Goal: Transaction & Acquisition: Purchase product/service

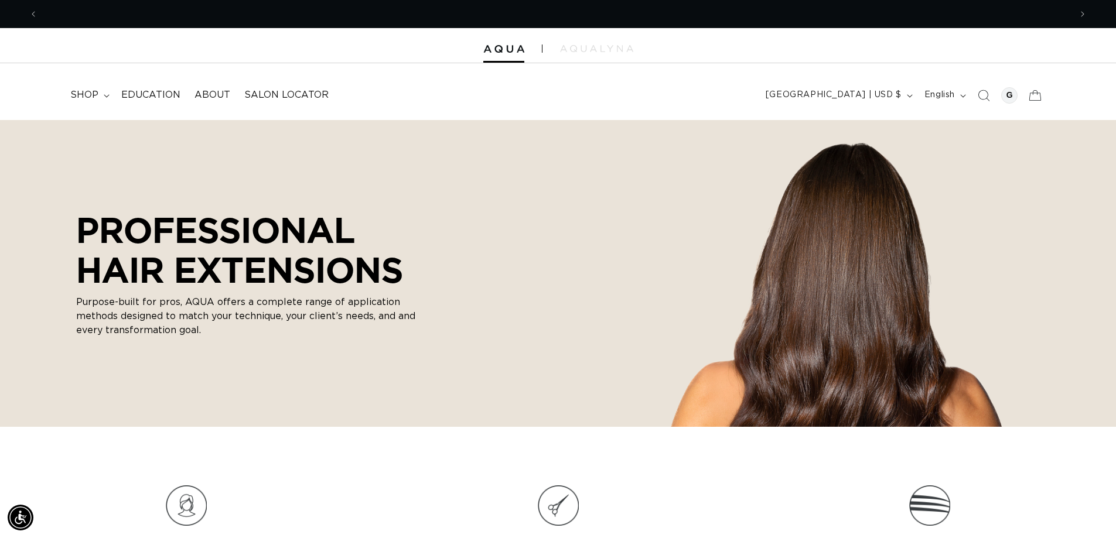
scroll to position [0, 1032]
click at [109, 95] on summary "shop" at bounding box center [88, 95] width 51 height 26
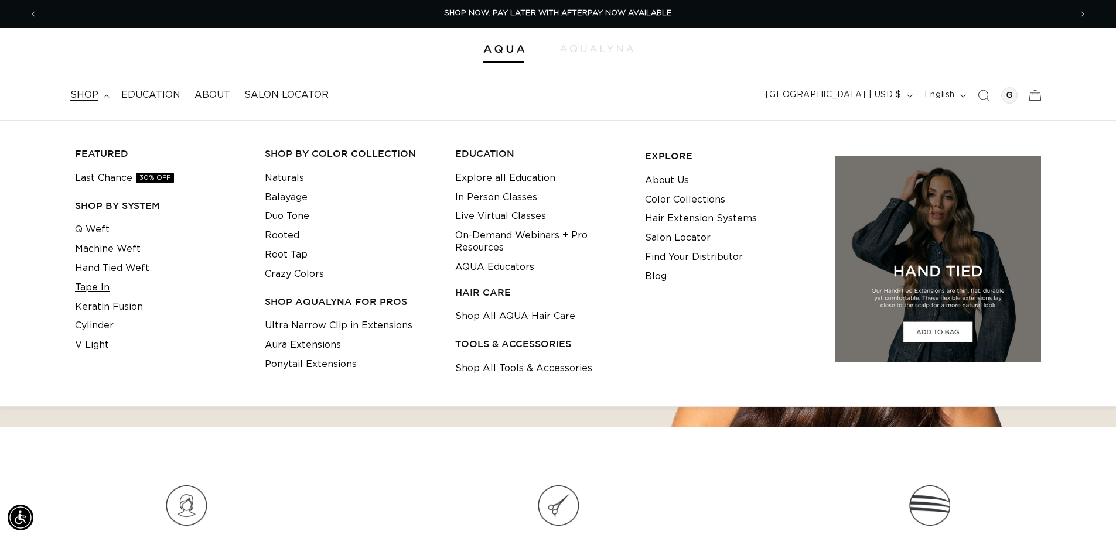
click at [104, 285] on link "Tape In" at bounding box center [92, 287] width 35 height 19
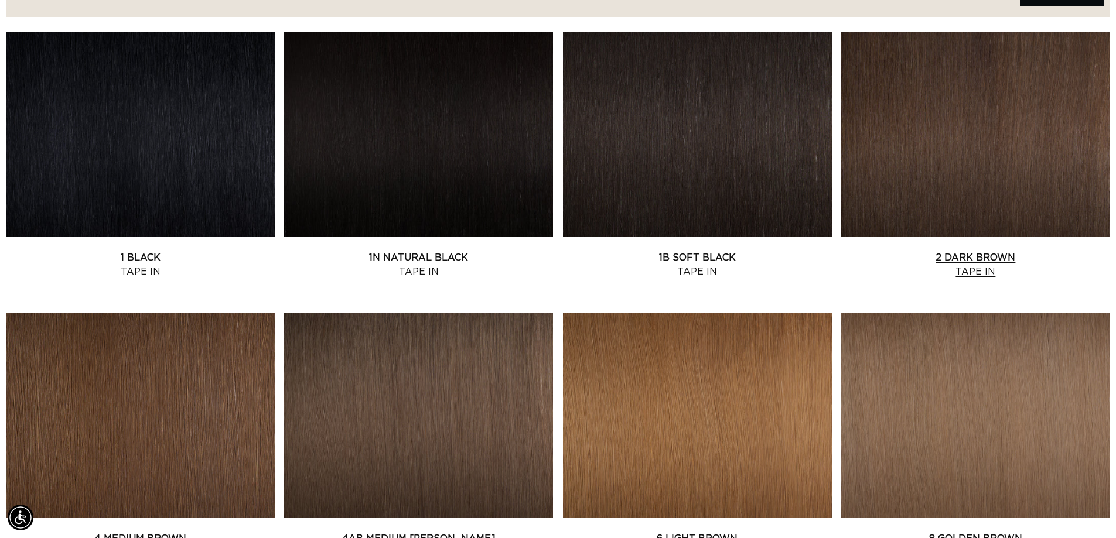
scroll to position [468, 0]
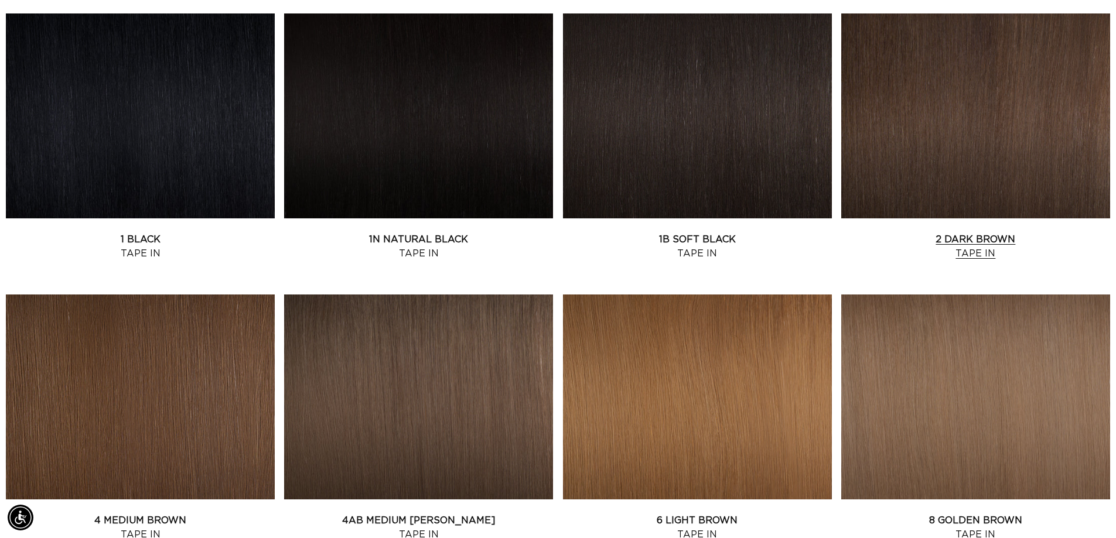
click at [1001, 232] on link "2 Dark Brown Tape In" at bounding box center [975, 246] width 269 height 28
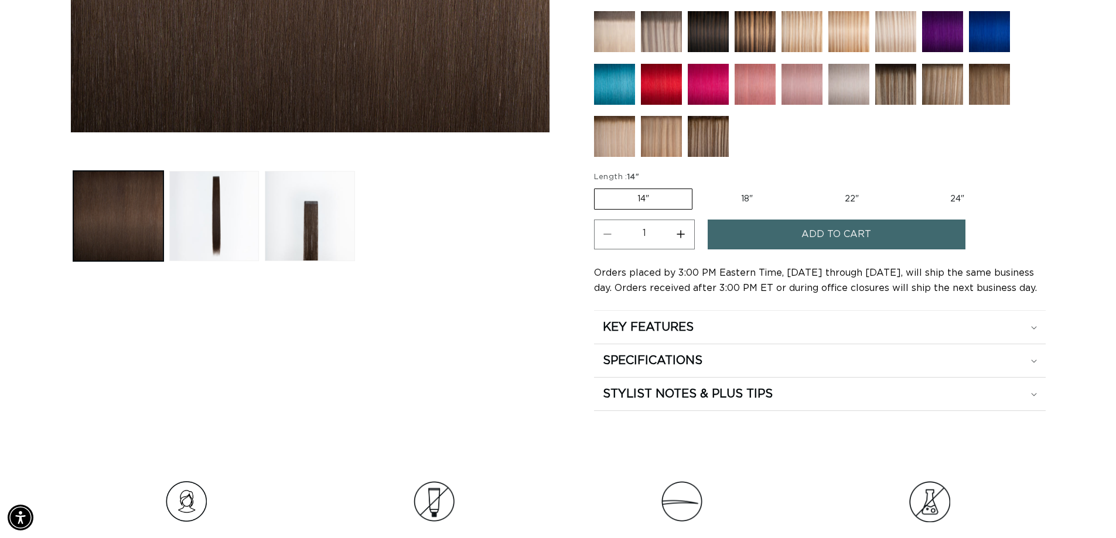
scroll to position [0, 2065]
click at [712, 142] on img at bounding box center [707, 136] width 41 height 41
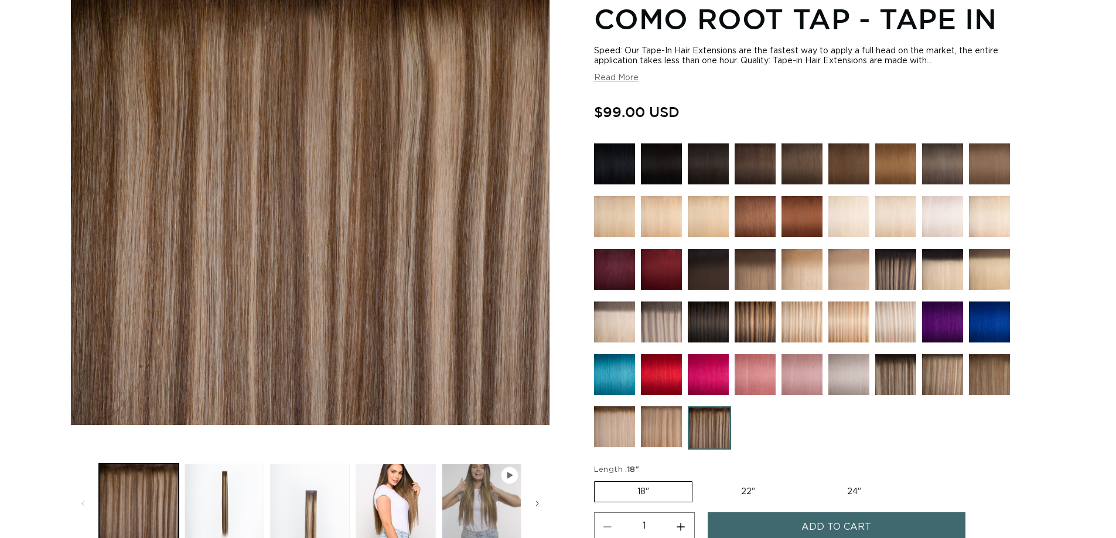
scroll to position [176, 0]
click at [890, 268] on img at bounding box center [895, 269] width 41 height 41
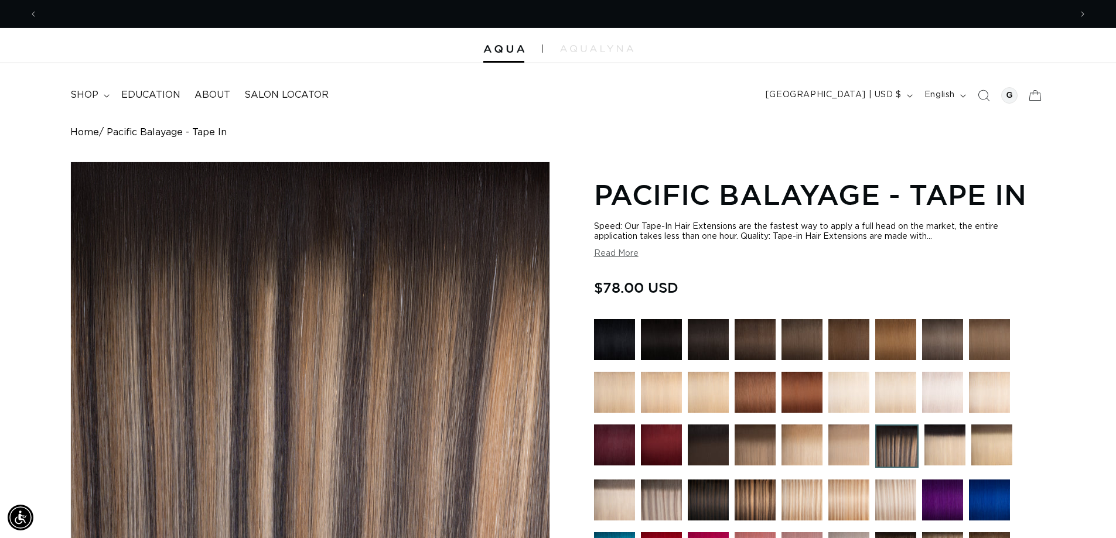
scroll to position [0, 2065]
